Goal: Task Accomplishment & Management: Use online tool/utility

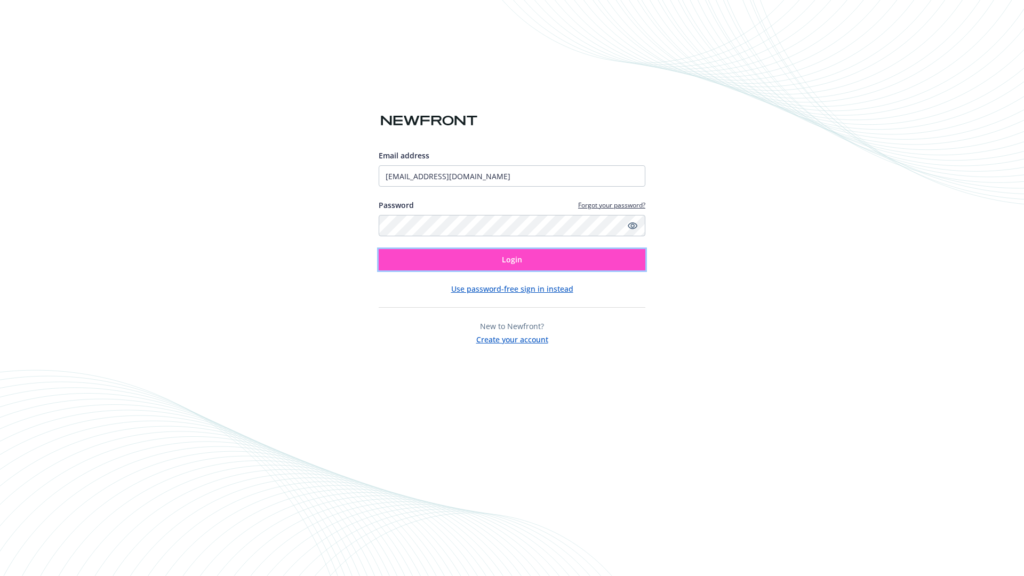
click at [512, 260] on span "Login" at bounding box center [512, 260] width 20 height 10
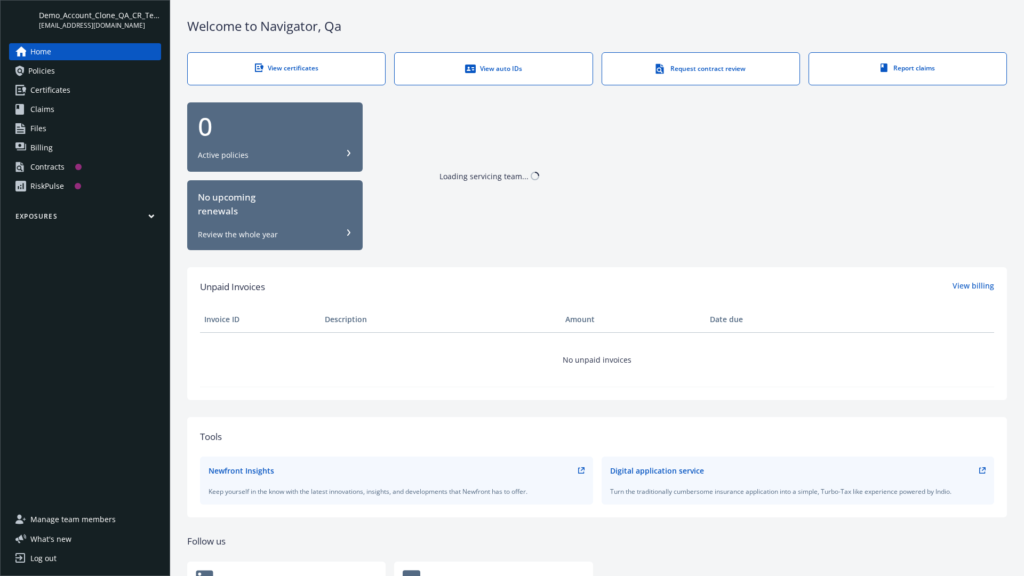
click at [100, 20] on span "Demo_Account_Clone_QA_CR_Tests_Prospect" at bounding box center [100, 15] width 122 height 11
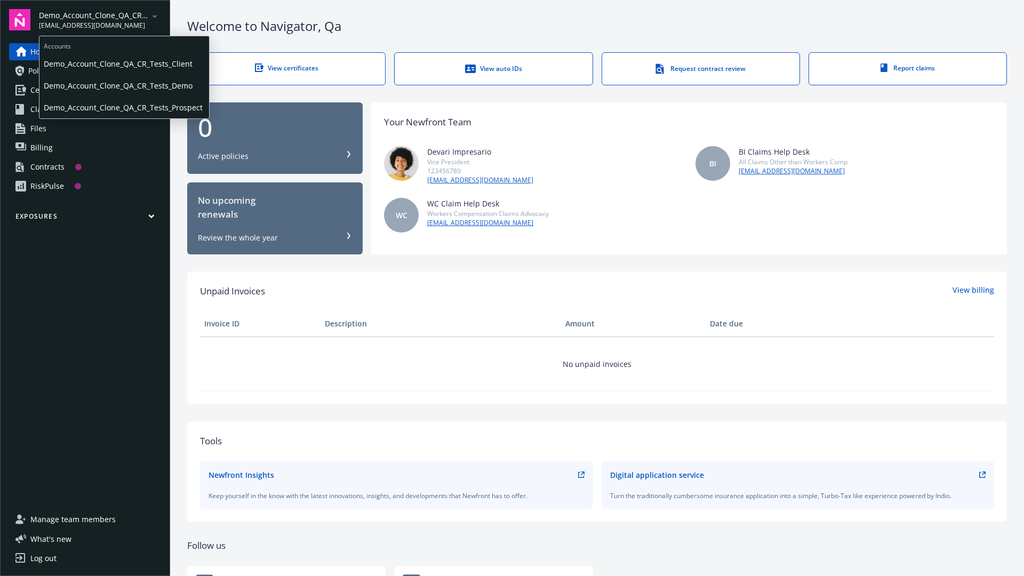
click at [123, 63] on span "Demo_Account_Clone_QA_CR_Tests_Client" at bounding box center [124, 64] width 161 height 22
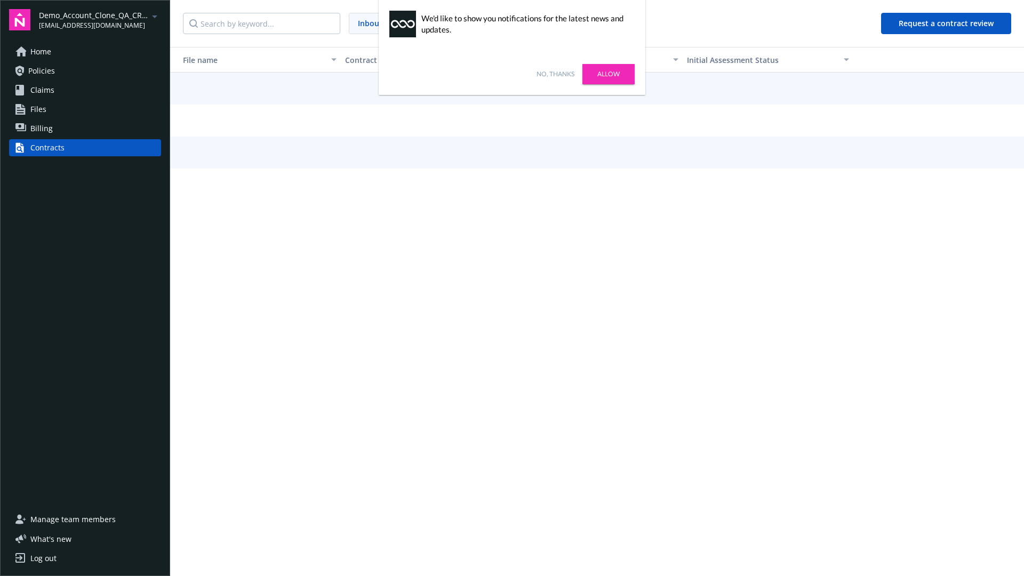
click at [555, 74] on link "No, thanks" at bounding box center [556, 74] width 38 height 10
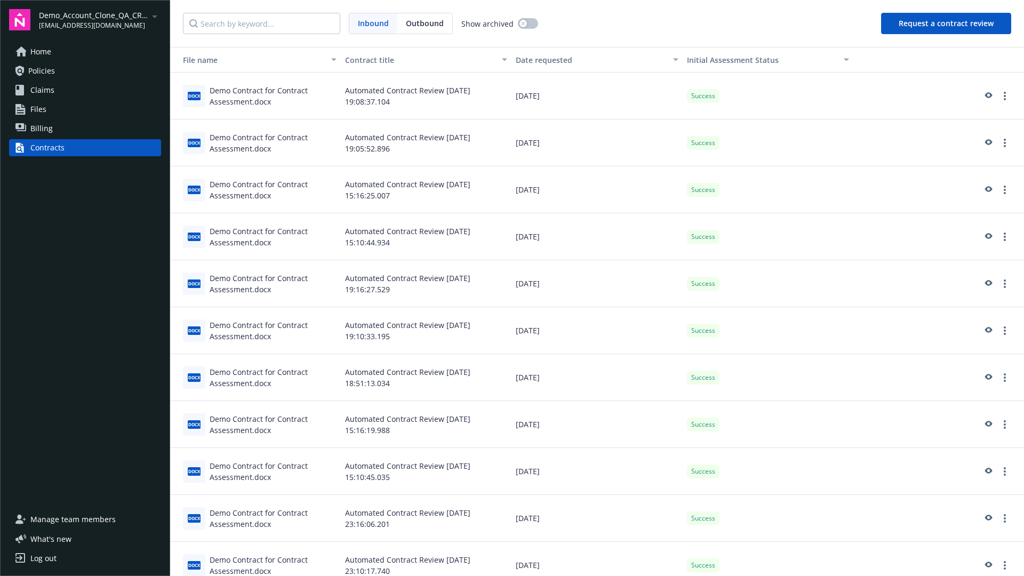
click at [947, 23] on button "Request a contract review" at bounding box center [946, 23] width 130 height 21
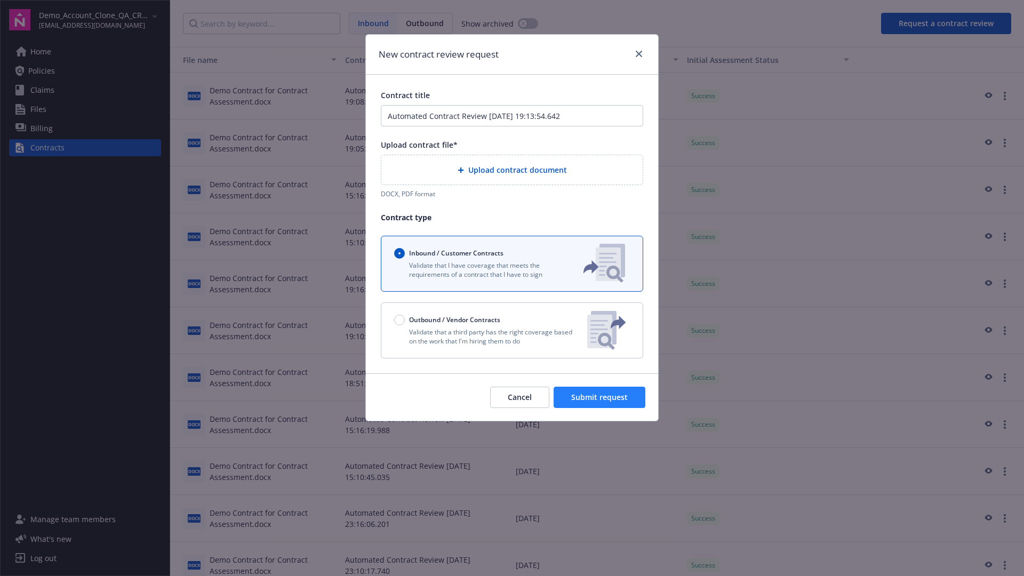
type input "Automated Contract Review 09-25-2025 19:13:54.642"
click at [512, 330] on p "Validate that a third party has the right coverage based on the work that I'm h…" at bounding box center [486, 337] width 185 height 18
radio input "false"
radio input "true"
click at [600, 402] on span "Submit request" at bounding box center [599, 397] width 57 height 10
